Goal: Communication & Community: Answer question/provide support

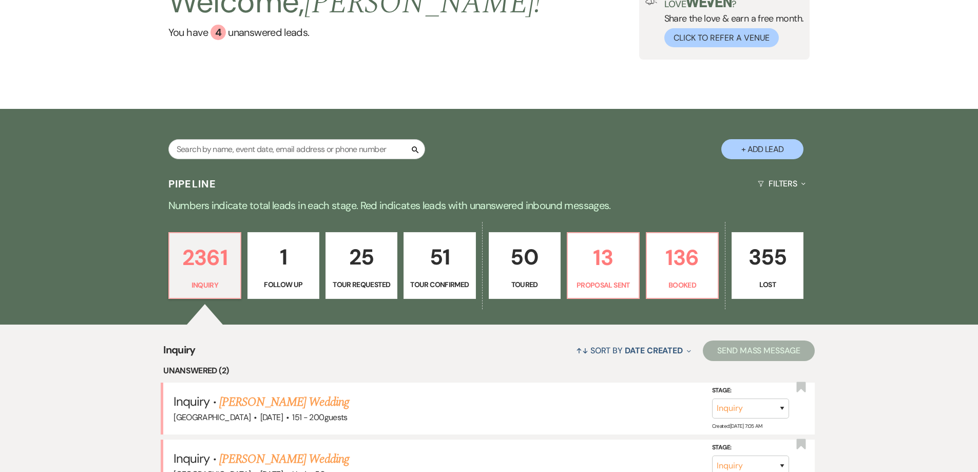
scroll to position [205, 0]
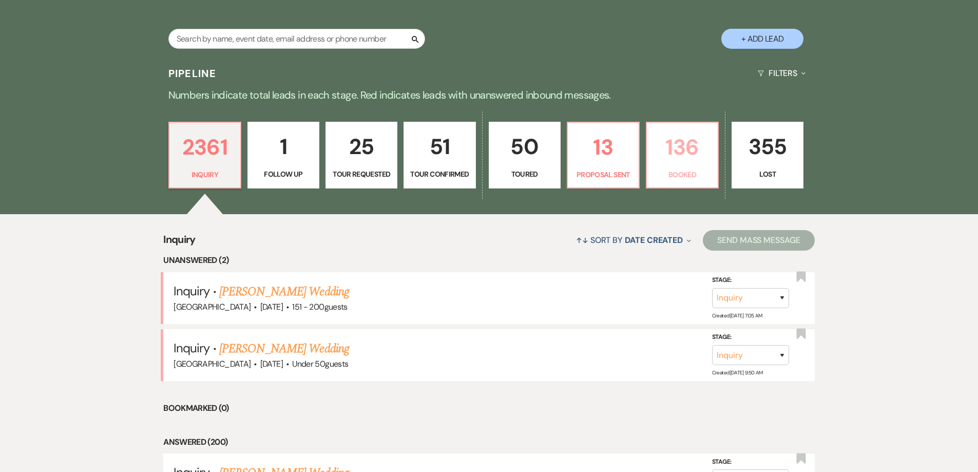
click at [687, 149] on p "136" at bounding box center [682, 147] width 59 height 34
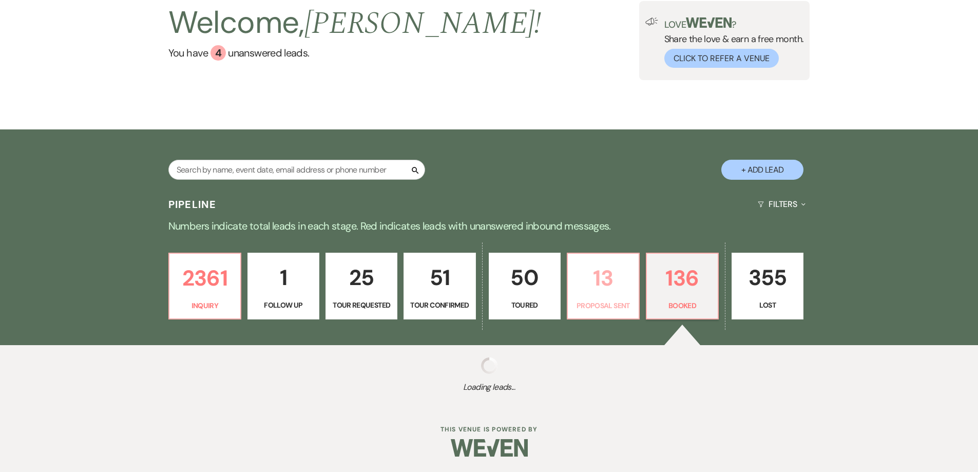
select select "7"
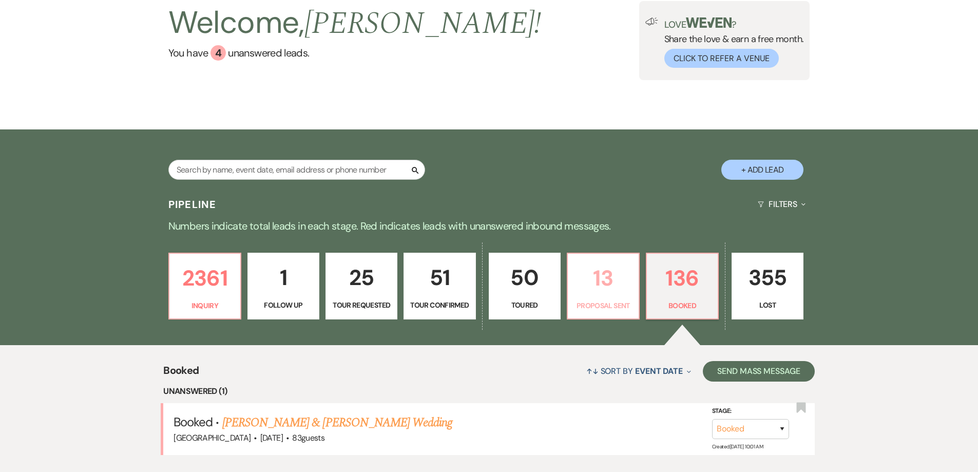
scroll to position [205, 0]
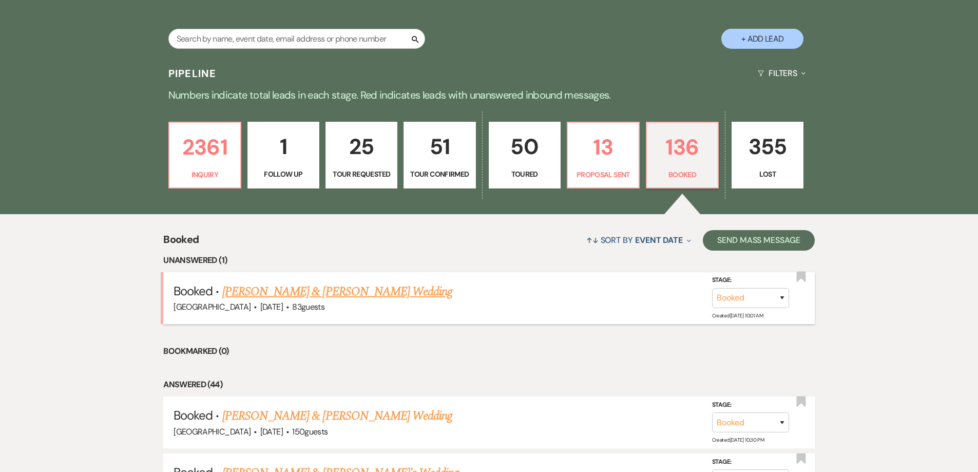
click at [309, 290] on link "[PERSON_NAME] & [PERSON_NAME] Wedding" at bounding box center [337, 291] width 230 height 18
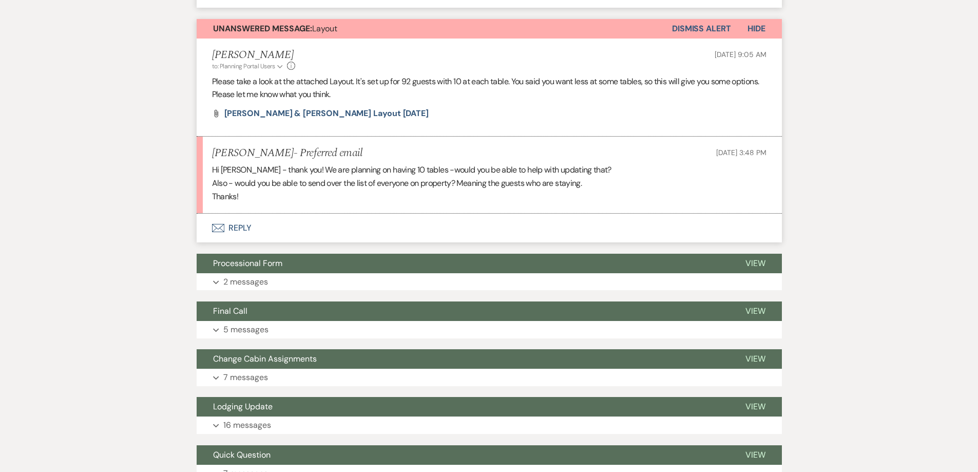
scroll to position [1232, 0]
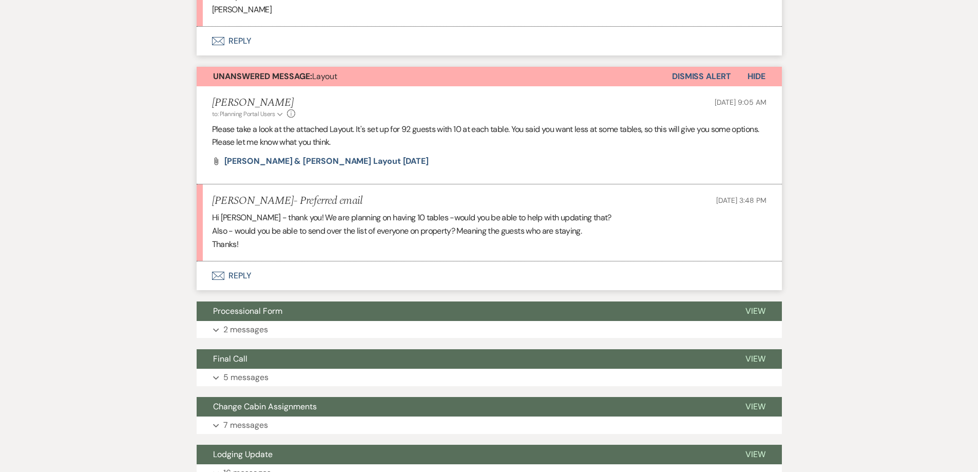
click at [686, 86] on button "Dismiss Alert" at bounding box center [701, 77] width 59 height 20
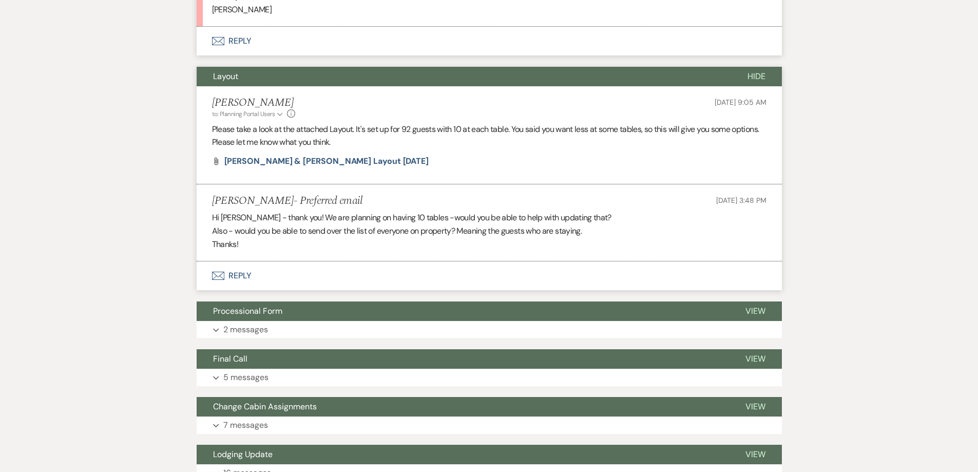
scroll to position [1078, 0]
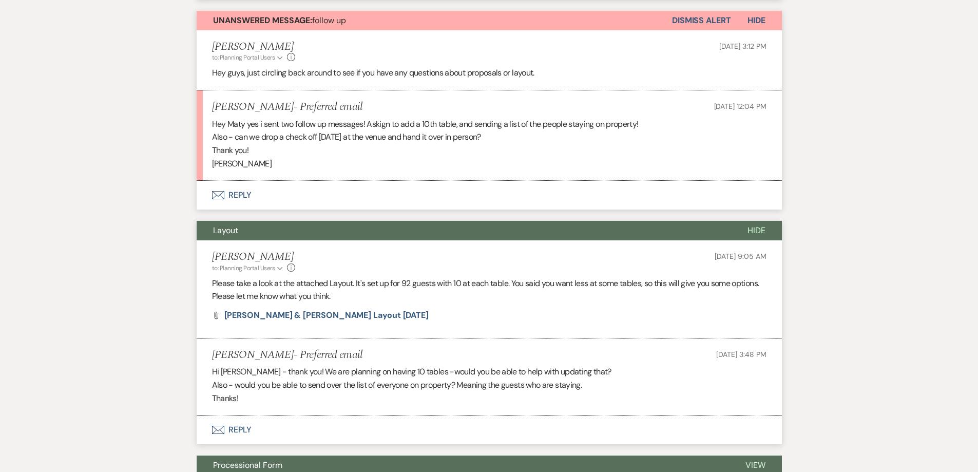
click at [713, 30] on button "Dismiss Alert" at bounding box center [701, 21] width 59 height 20
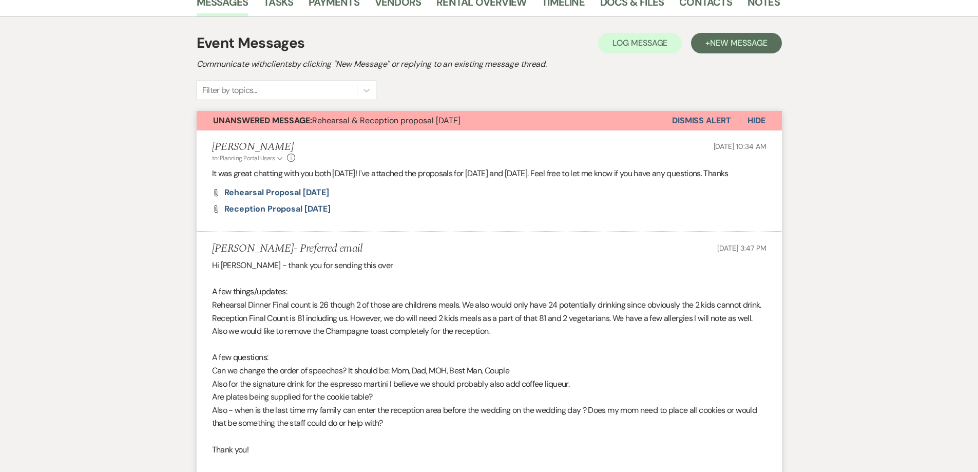
scroll to position [51, 0]
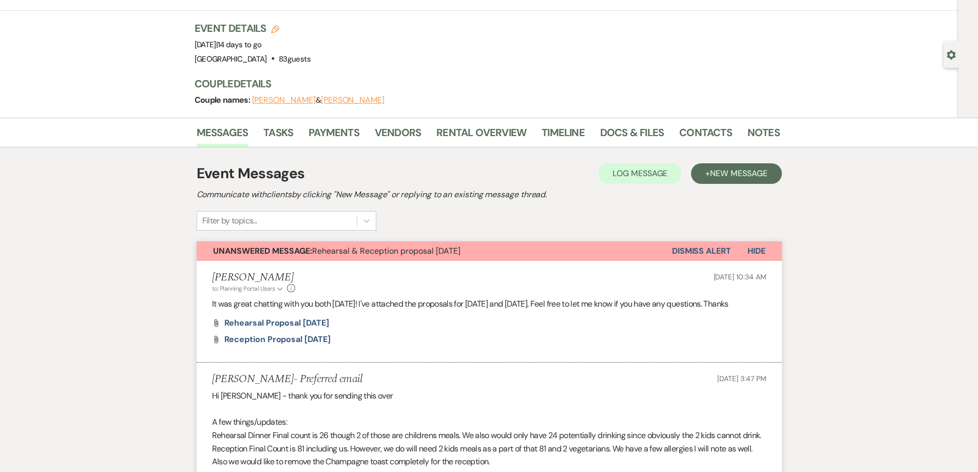
click at [697, 251] on button "Dismiss Alert" at bounding box center [701, 251] width 59 height 20
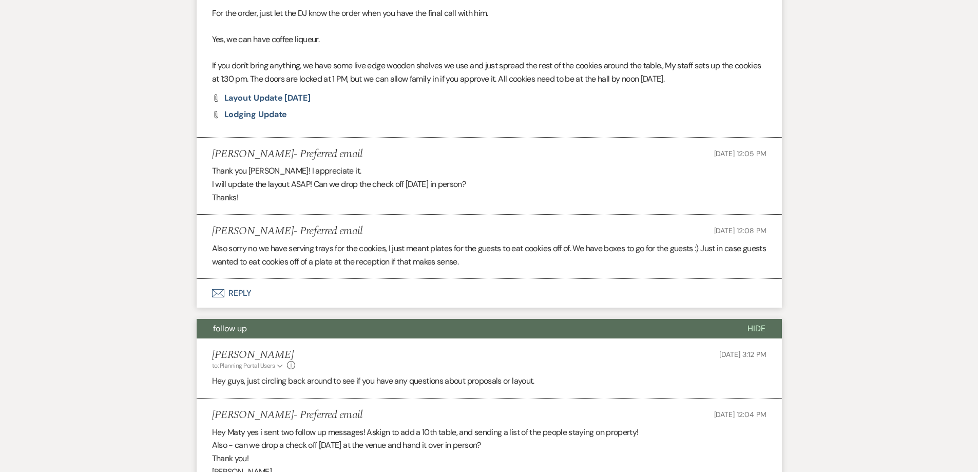
click at [245, 307] on button "Envelope Reply" at bounding box center [489, 293] width 585 height 29
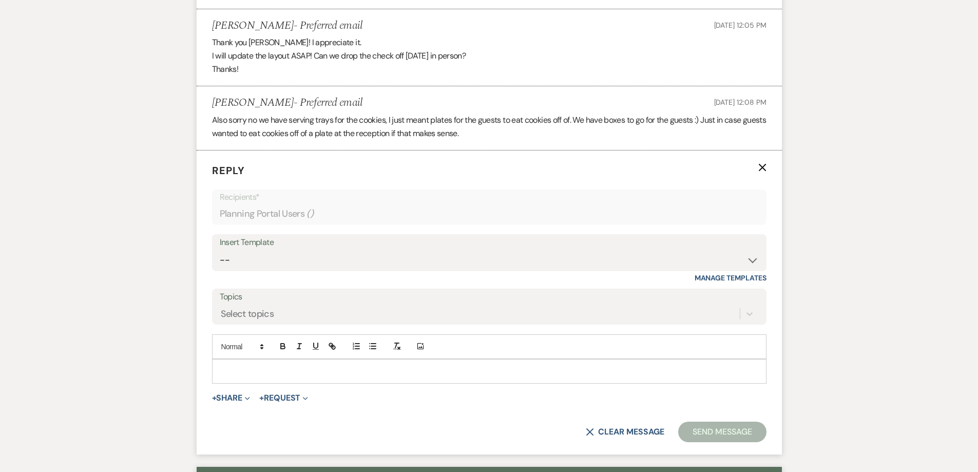
scroll to position [945, 0]
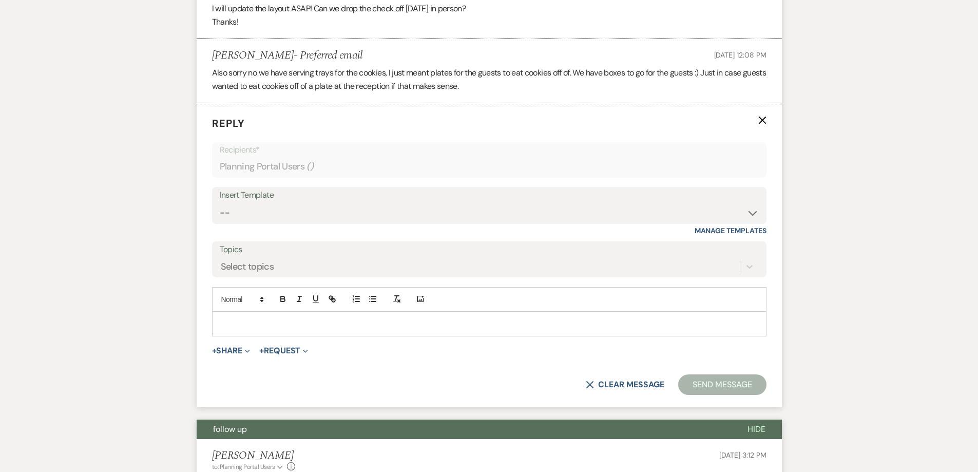
click at [261, 329] on p at bounding box center [489, 323] width 538 height 11
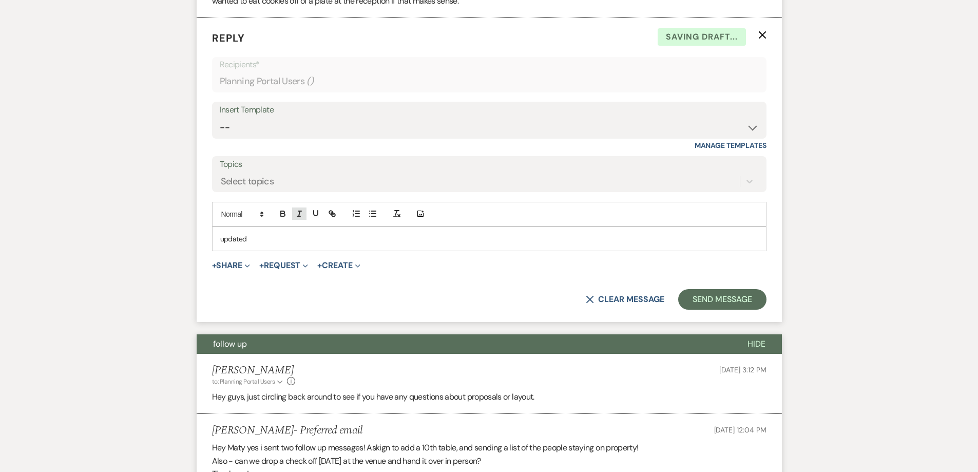
scroll to position [1099, 0]
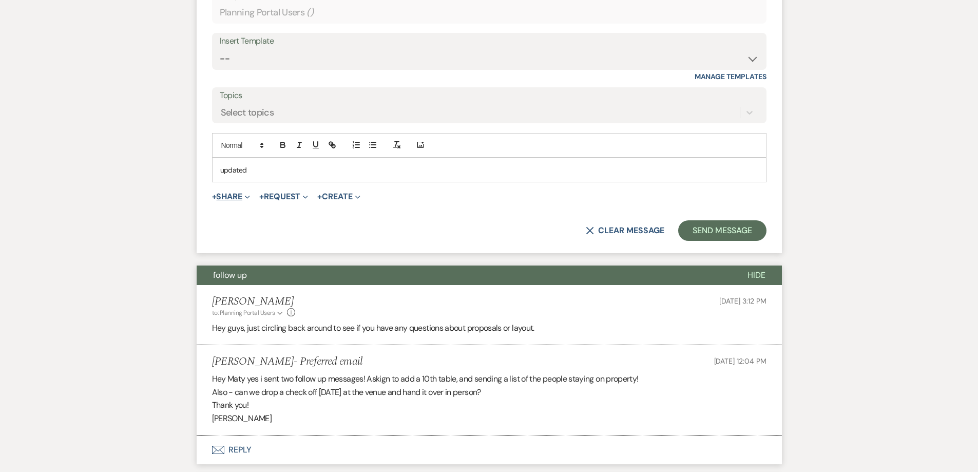
click at [237, 201] on button "+ Share Expand" at bounding box center [231, 196] width 38 height 8
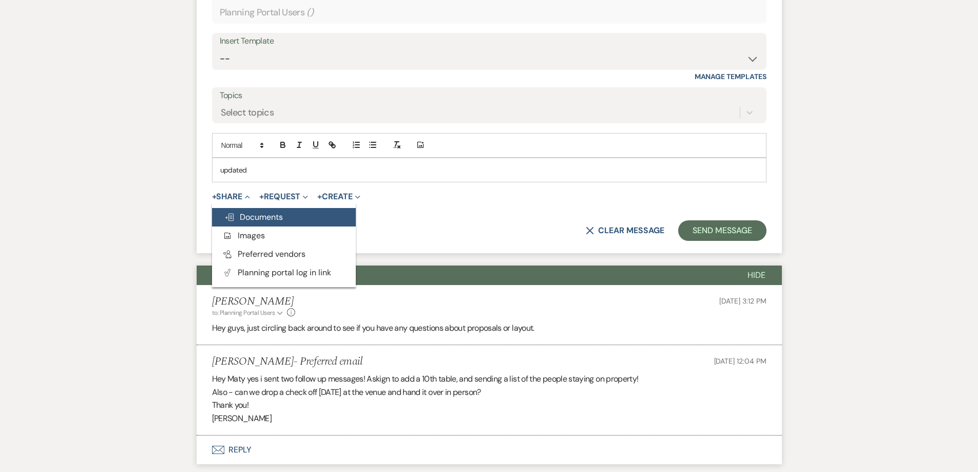
click at [256, 222] on span "Doc Upload Documents" at bounding box center [253, 216] width 59 height 11
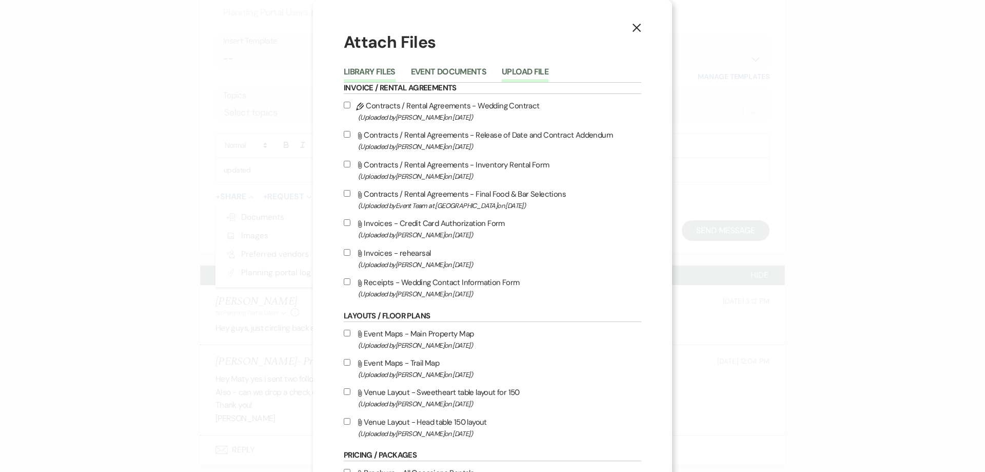
click at [525, 72] on button "Upload File" at bounding box center [525, 75] width 47 height 14
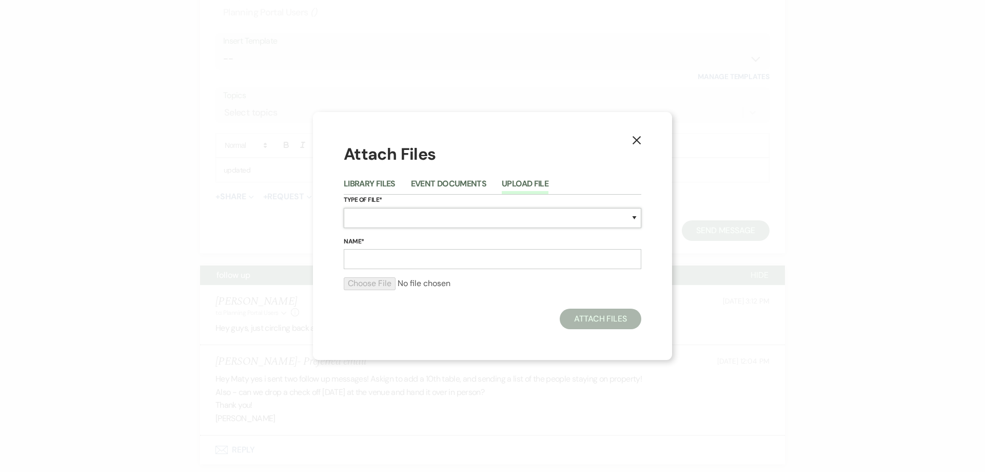
click at [404, 215] on select "Special Event Insurance Vendor Certificate of Insurance Contracts / Rental Agre…" at bounding box center [493, 218] width 298 height 20
select select "22"
click at [344, 208] on select "Special Event Insurance Vendor Certificate of Insurance Contracts / Rental Agre…" at bounding box center [493, 218] width 298 height 20
click at [399, 259] on input "Name*" at bounding box center [493, 259] width 298 height 20
click at [416, 259] on input "Rehearsal Update9.19.25" at bounding box center [493, 259] width 298 height 20
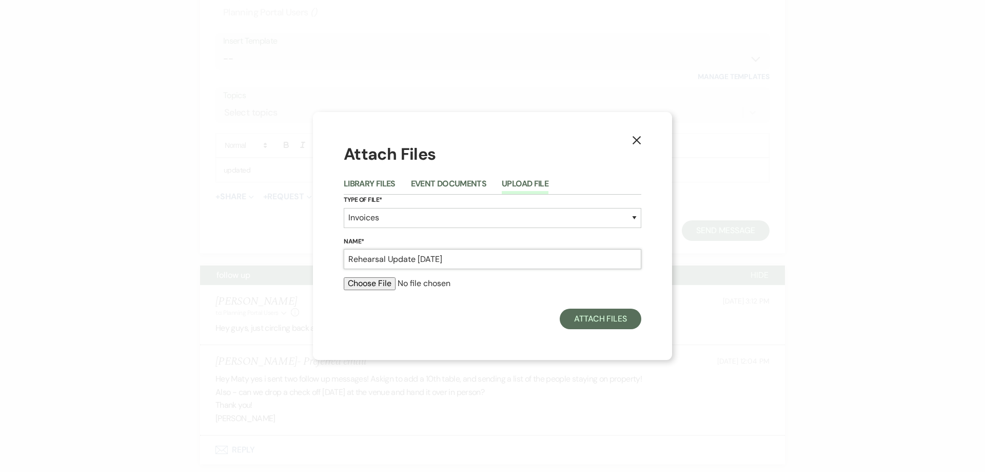
type input "Rehearsal Update [DATE]"
click at [496, 328] on div "Attach Files" at bounding box center [493, 318] width 298 height 21
click at [379, 281] on input "file" at bounding box center [493, 283] width 298 height 12
type input "C:\fakepath\[PERSON_NAME] & [PERSON_NAME] Rehearsal Proposal [DATE].pdf"
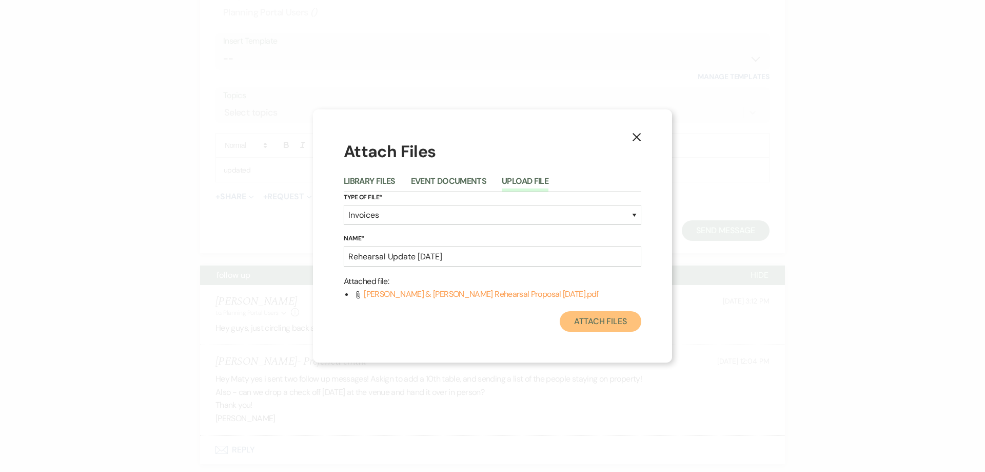
click at [581, 322] on button "Attach Files" at bounding box center [601, 321] width 82 height 21
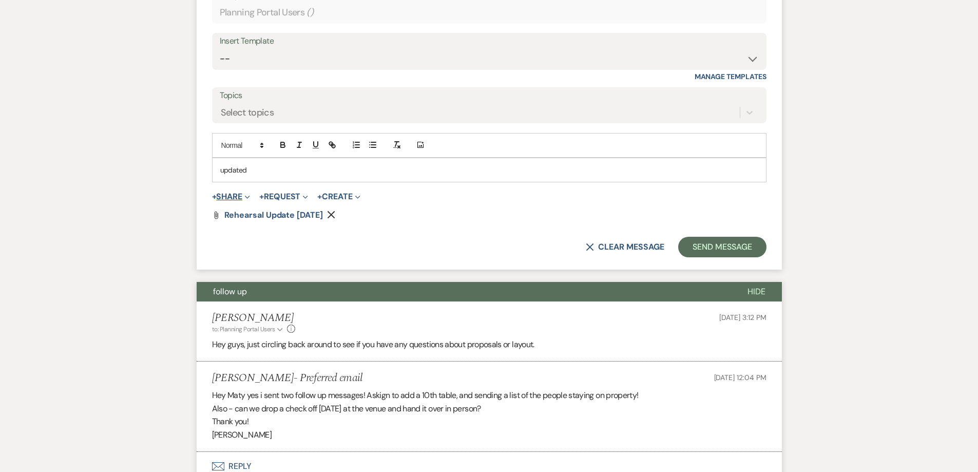
click at [242, 201] on button "+ Share Expand" at bounding box center [231, 196] width 38 height 8
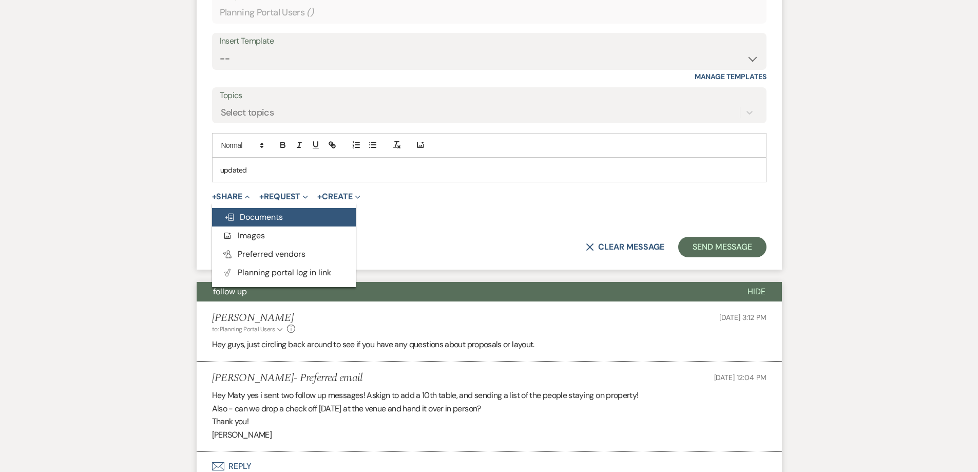
click at [267, 222] on span "Doc Upload Documents" at bounding box center [253, 216] width 59 height 11
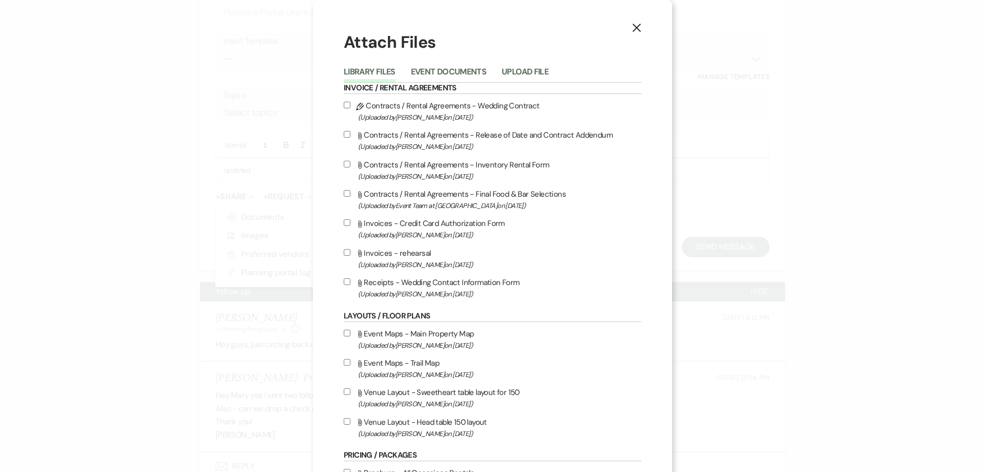
click at [520, 63] on div "Library Files Event Documents Upload File" at bounding box center [493, 72] width 298 height 22
click at [521, 74] on button "Upload File" at bounding box center [525, 75] width 47 height 14
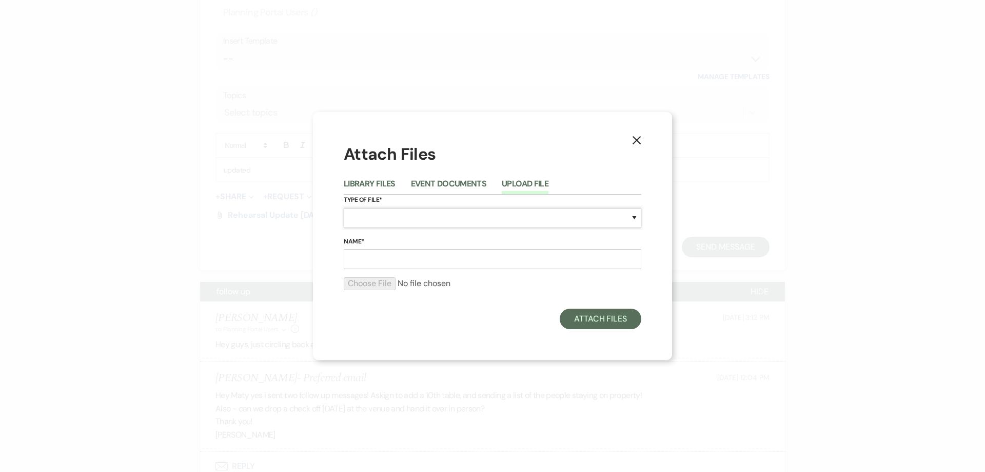
click at [399, 214] on select "Special Event Insurance Vendor Certificate of Insurance Contracts / Rental Agre…" at bounding box center [493, 218] width 298 height 20
select select "22"
click at [344, 208] on select "Special Event Insurance Vendor Certificate of Insurance Contracts / Rental Agre…" at bounding box center [493, 218] width 298 height 20
click at [402, 259] on input "Name*" at bounding box center [493, 259] width 298 height 20
type input "Reception update [DATE]"
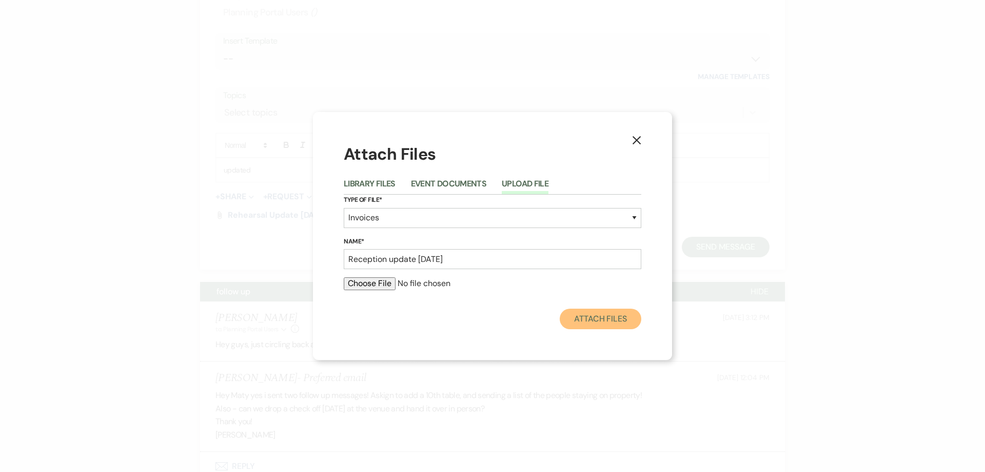
click at [619, 322] on button "Attach Files" at bounding box center [601, 318] width 82 height 21
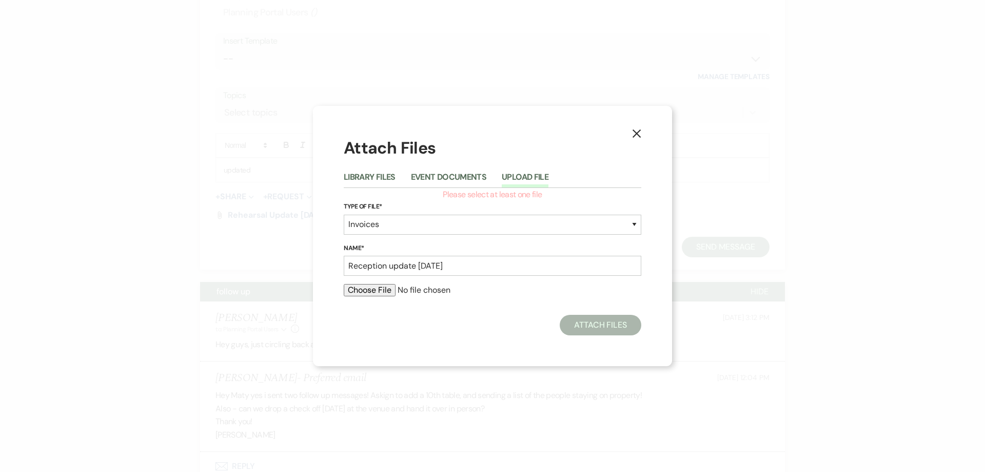
click at [368, 290] on input "file" at bounding box center [493, 290] width 298 height 12
type input "C:\fakepath\[PERSON_NAME] & [PERSON_NAME] Reception Proposal [DATE].pdf"
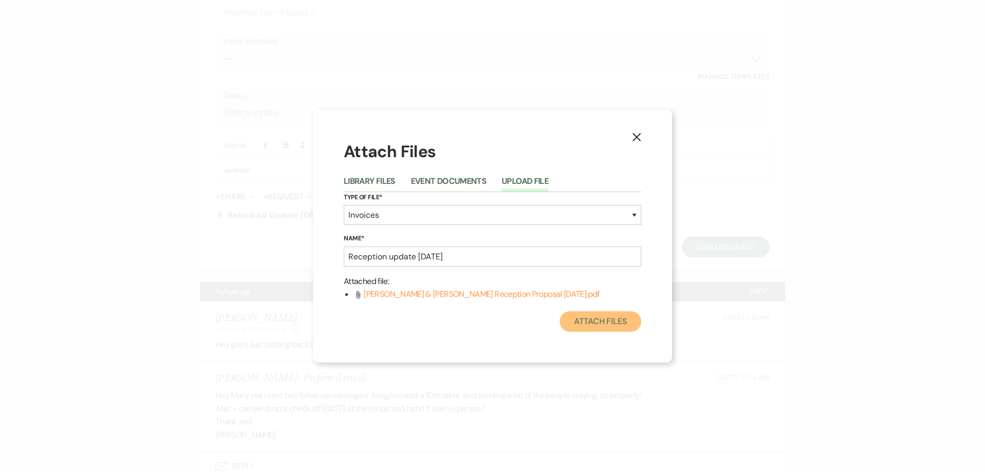
click at [604, 315] on button "Attach Files" at bounding box center [601, 321] width 82 height 21
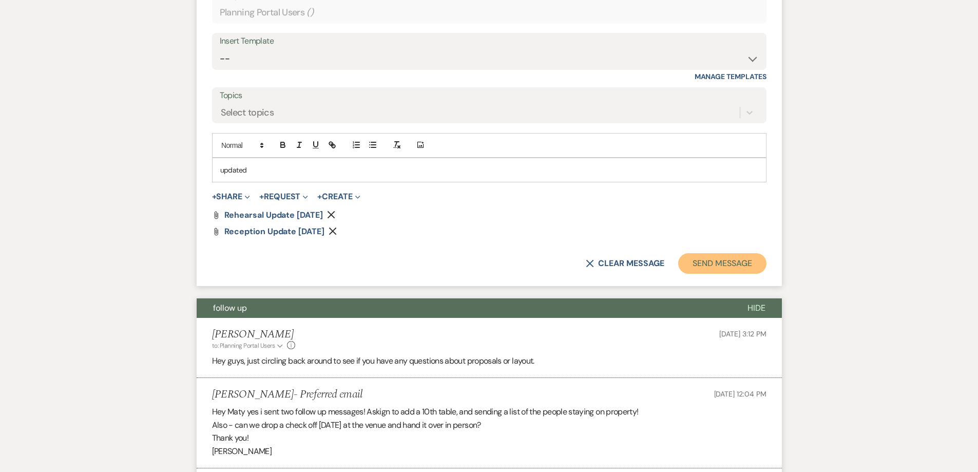
click at [706, 274] on button "Send Message" at bounding box center [722, 263] width 88 height 21
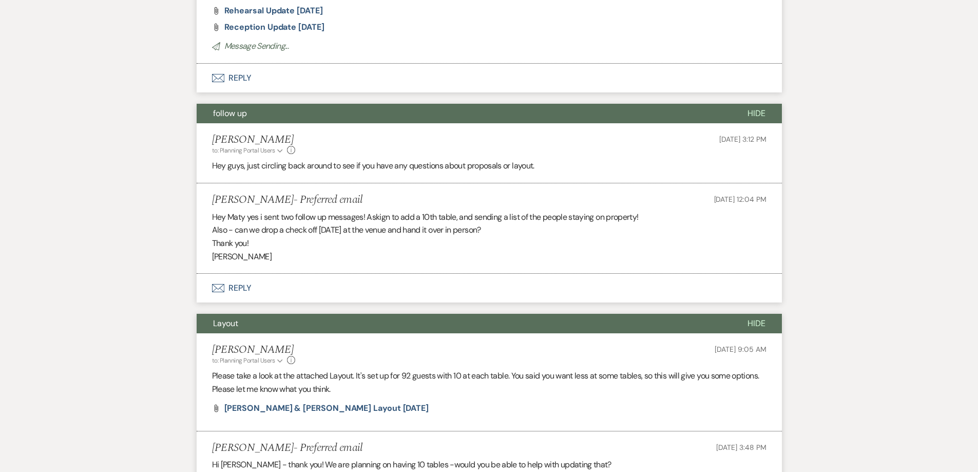
scroll to position [1214, 0]
